Goal: Find contact information: Find contact information

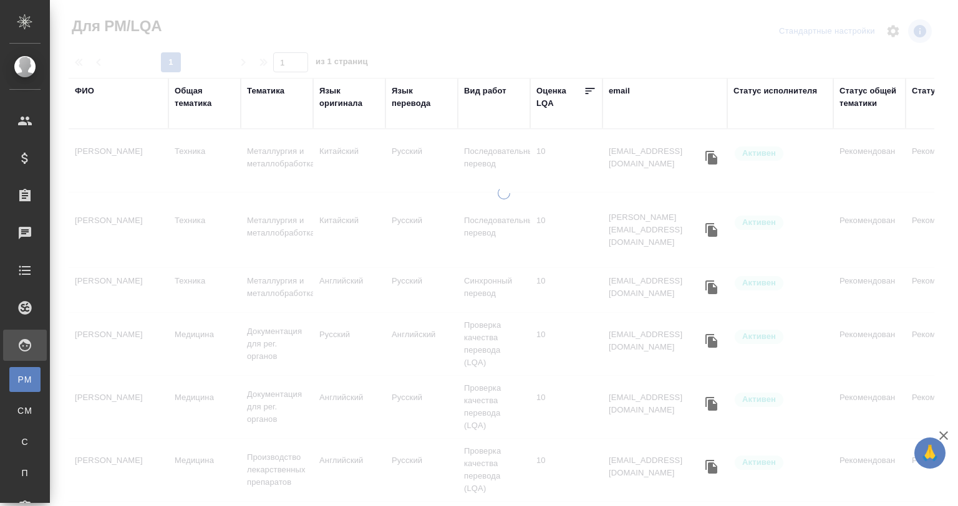
click at [337, 101] on div "Язык оригинала" at bounding box center [349, 97] width 60 height 25
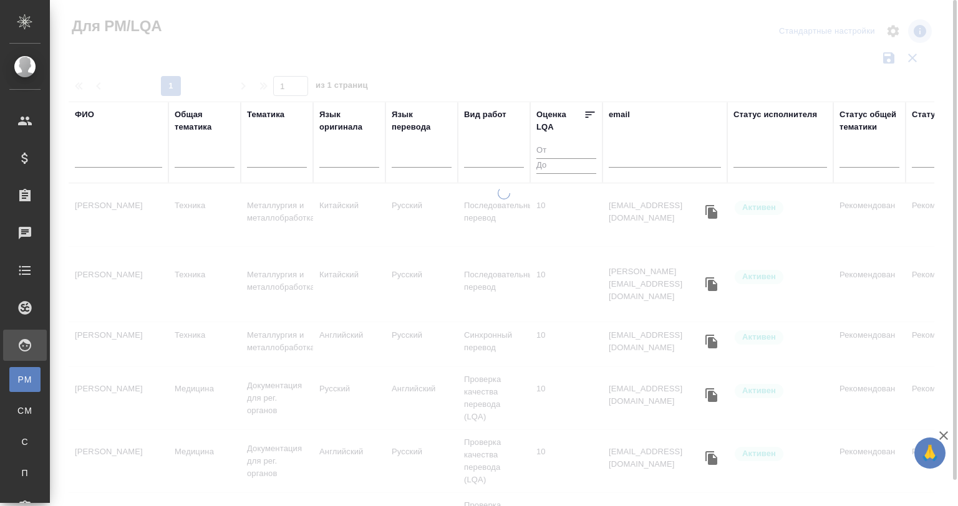
click at [139, 160] on input "text" at bounding box center [118, 160] width 87 height 16
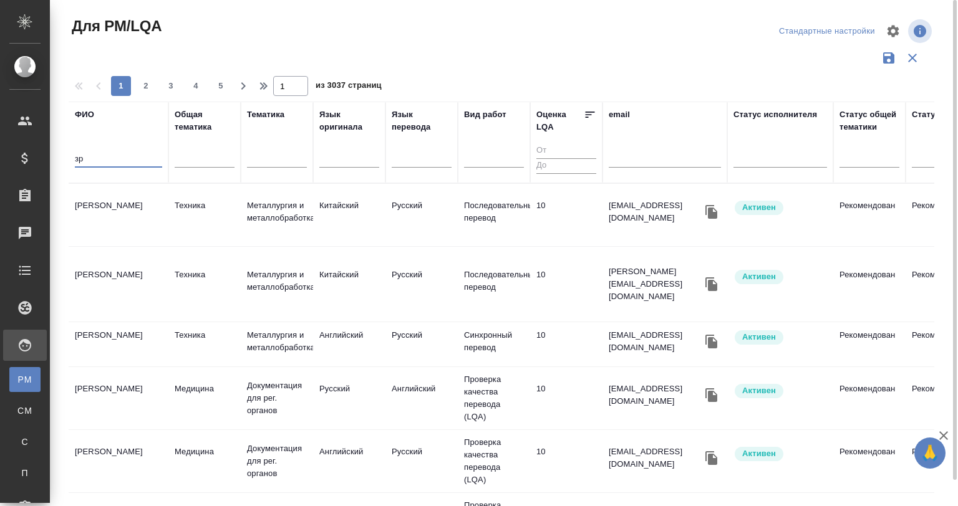
type input "з"
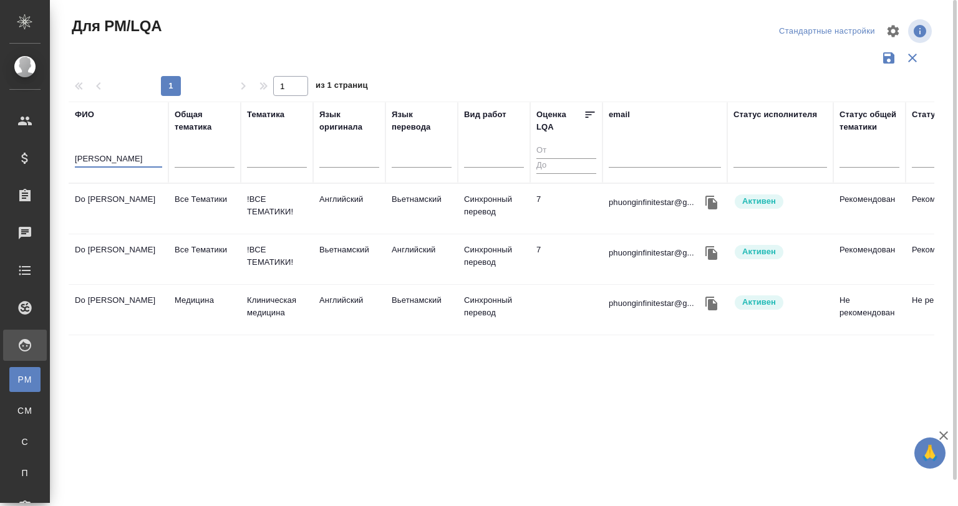
type input "[PERSON_NAME]"
click at [125, 197] on td "Do [PERSON_NAME]" at bounding box center [119, 209] width 100 height 44
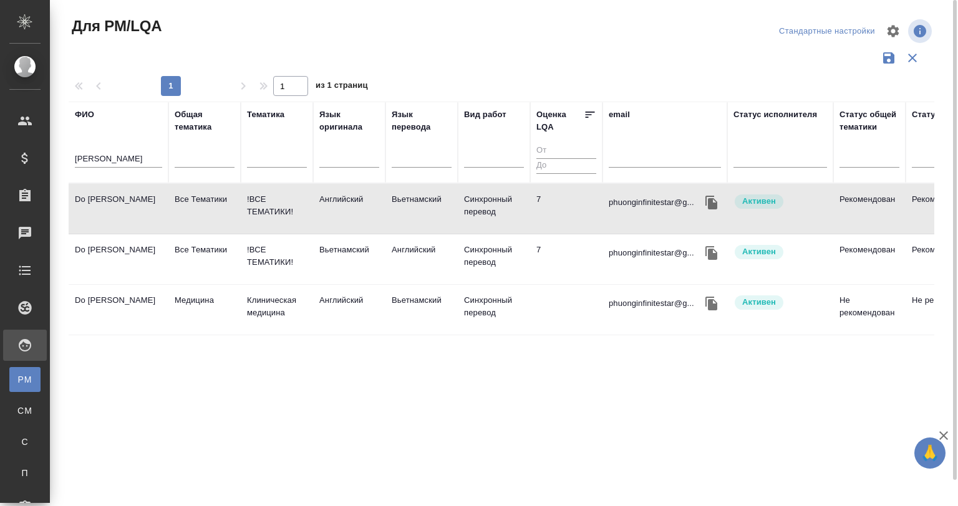
click at [125, 197] on td "Do [PERSON_NAME]" at bounding box center [119, 209] width 100 height 44
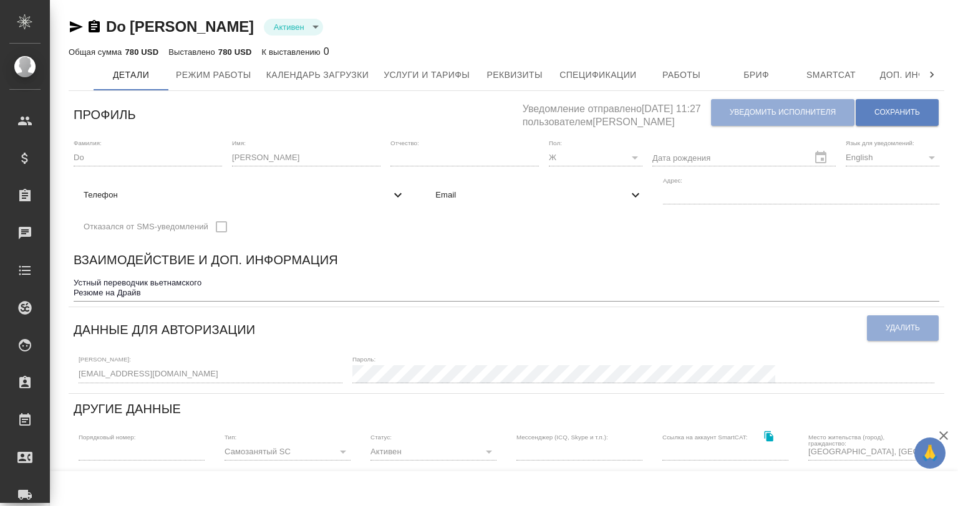
click at [390, 189] on span "Телефон" at bounding box center [237, 195] width 307 height 12
select select "VN"
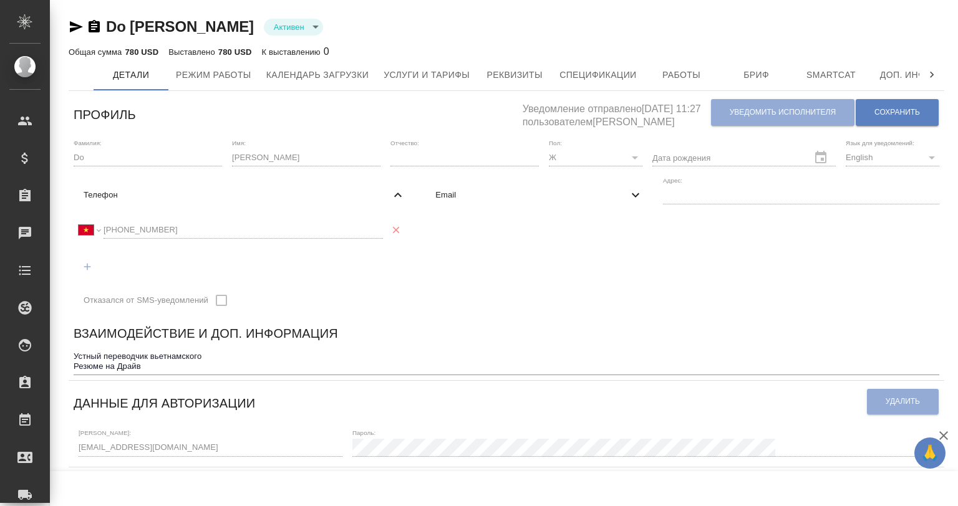
click at [390, 189] on span "Телефон" at bounding box center [237, 195] width 307 height 12
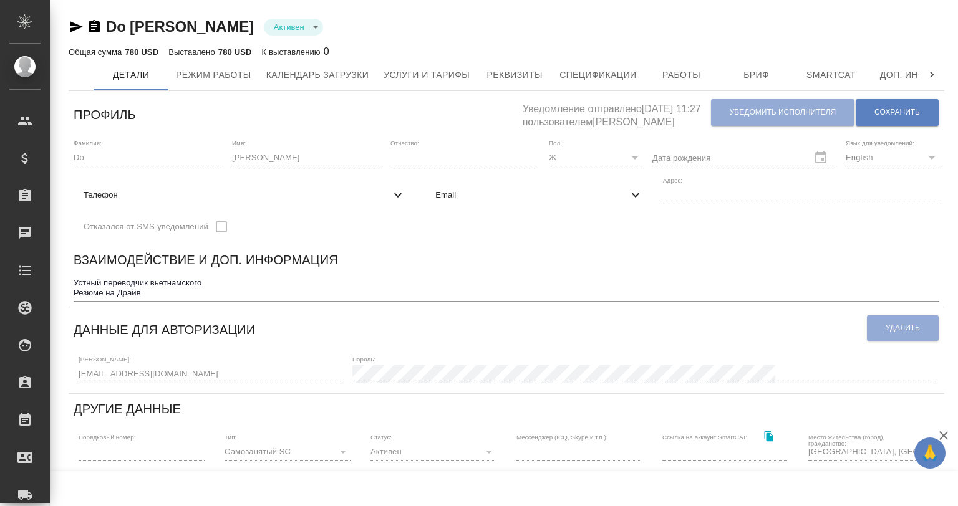
click at [64, 21] on div "Do Phuong Активен active Общая сумма 780 USD Выставлено 780 USD К выставлению 0…" at bounding box center [506, 418] width 889 height 837
click at [75, 26] on icon "button" at bounding box center [76, 26] width 15 height 15
